Goal: Information Seeking & Learning: Learn about a topic

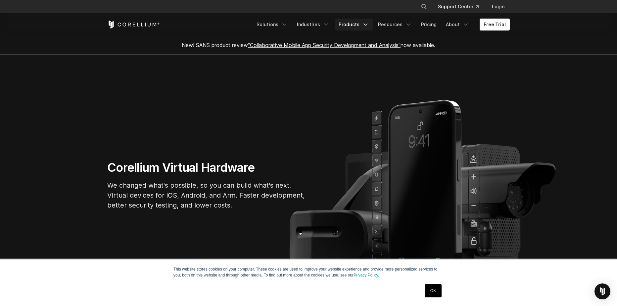
click at [367, 24] on polyline "Navigation Menu" at bounding box center [365, 25] width 3 height 2
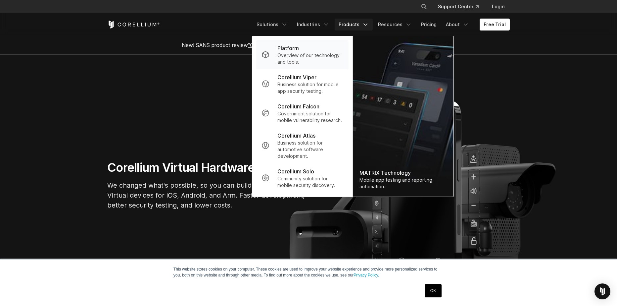
click at [289, 47] on p "Platform" at bounding box center [288, 48] width 22 height 8
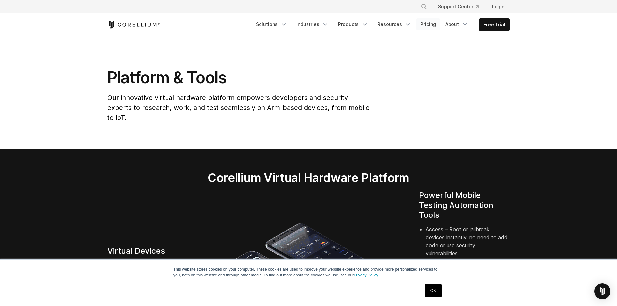
click at [433, 24] on link "Pricing" at bounding box center [428, 24] width 24 height 12
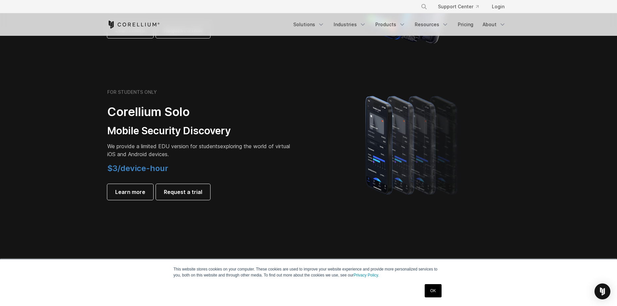
scroll to position [430, 0]
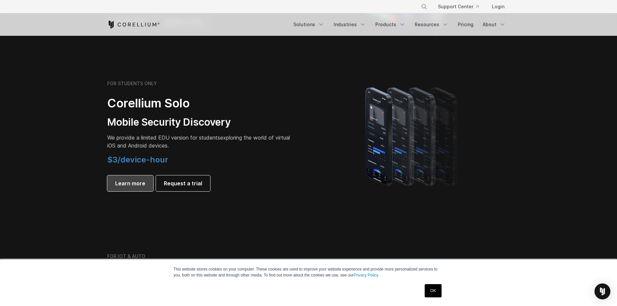
click at [119, 182] on span "Learn more" at bounding box center [130, 183] width 30 height 8
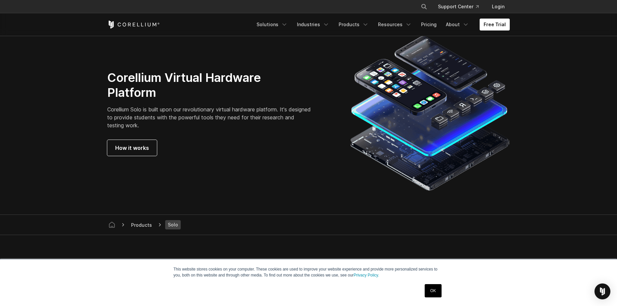
scroll to position [1159, 0]
